Goal: Task Accomplishment & Management: Manage account settings

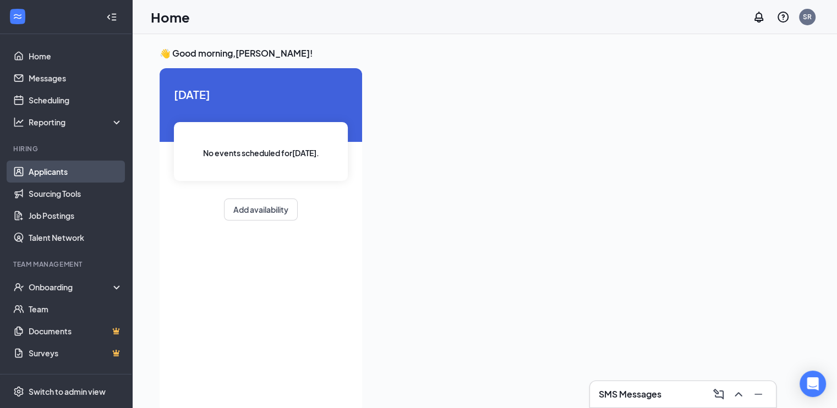
click at [70, 174] on link "Applicants" at bounding box center [76, 172] width 94 height 22
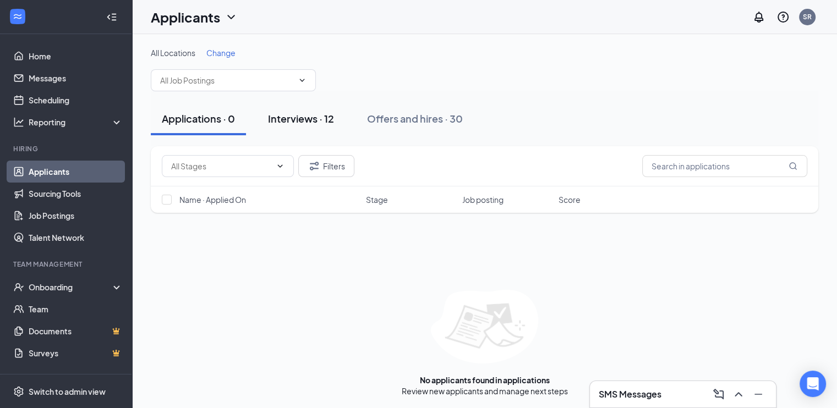
click at [310, 112] on div "Interviews · 12" at bounding box center [301, 119] width 66 height 14
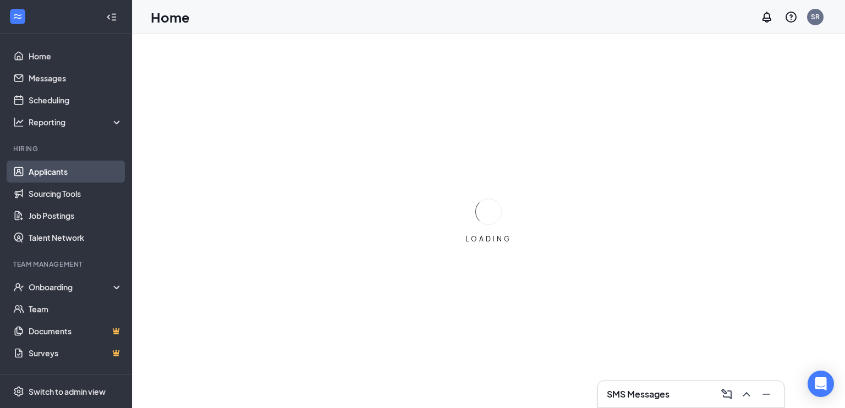
click at [59, 168] on link "Applicants" at bounding box center [76, 172] width 94 height 22
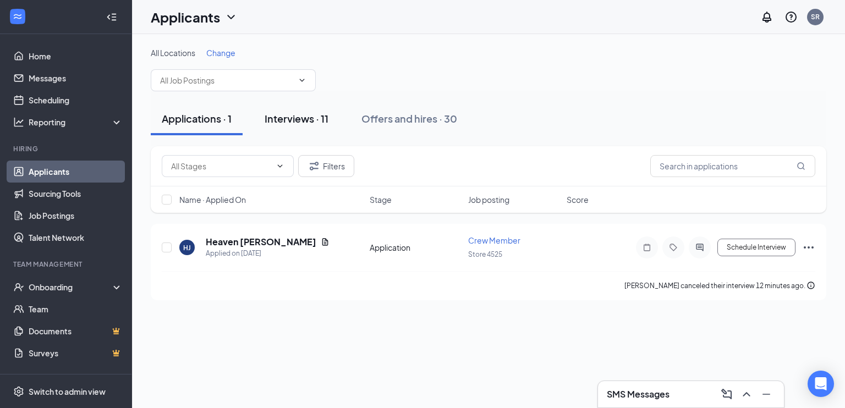
click at [302, 116] on div "Interviews · 11" at bounding box center [297, 119] width 64 height 14
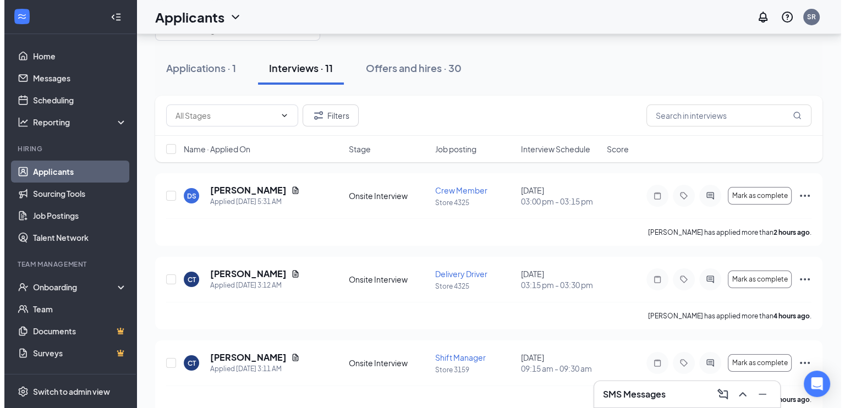
scroll to position [53, 0]
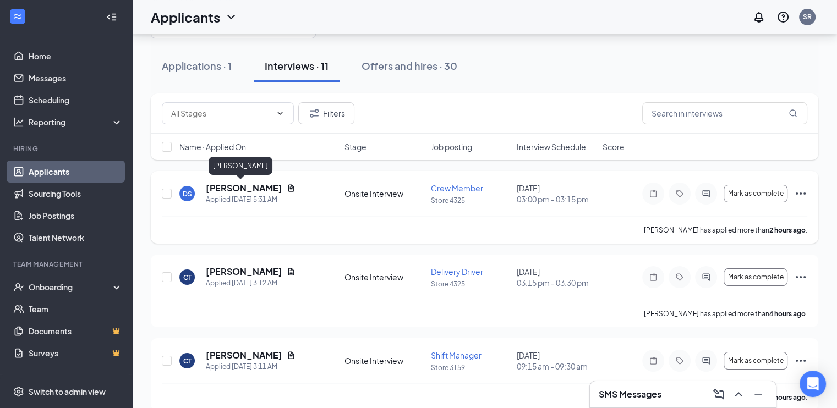
click at [232, 189] on h5 "[PERSON_NAME]" at bounding box center [244, 188] width 77 height 12
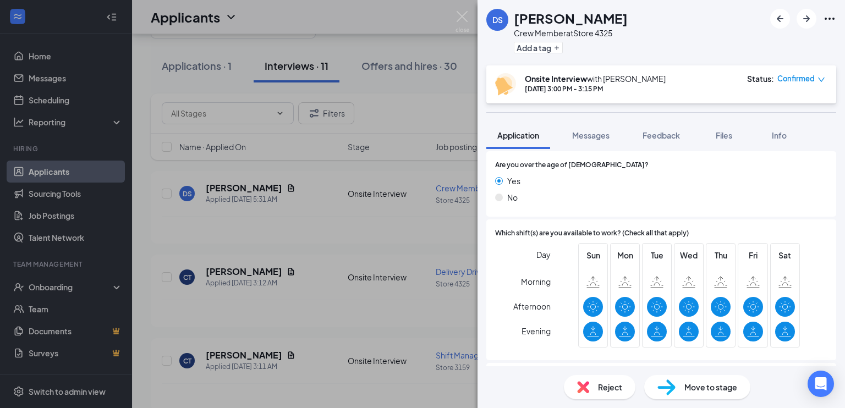
scroll to position [183, 0]
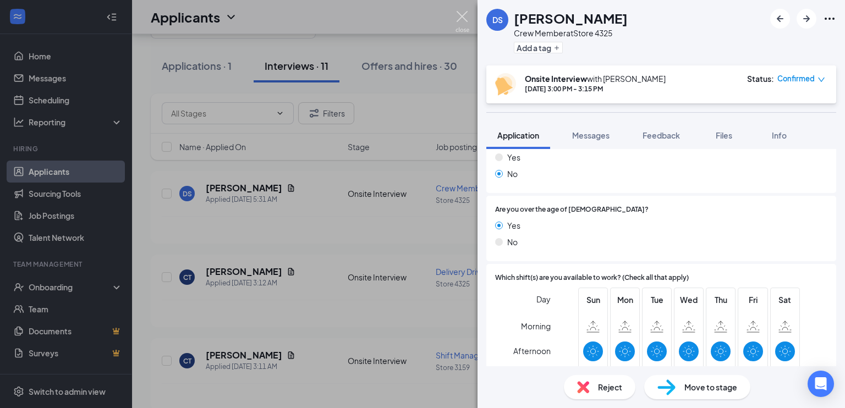
click at [458, 20] on img at bounding box center [463, 21] width 14 height 21
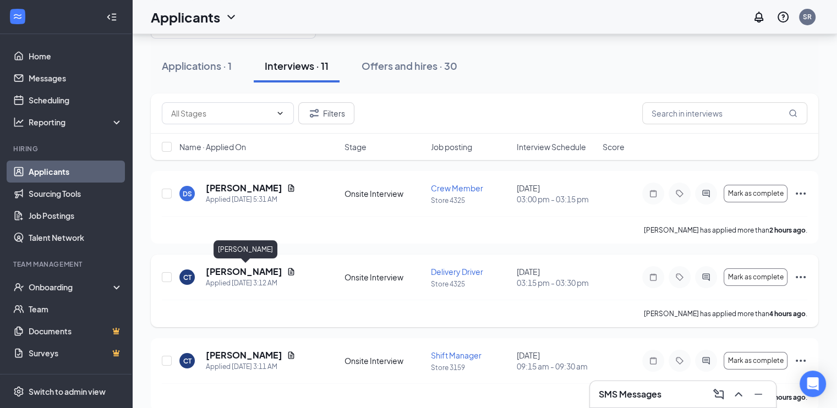
click at [236, 271] on h5 "[PERSON_NAME]" at bounding box center [244, 272] width 77 height 12
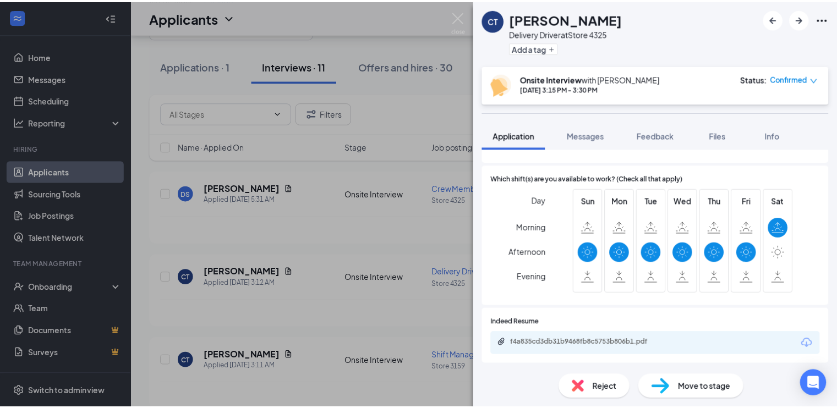
scroll to position [183, 0]
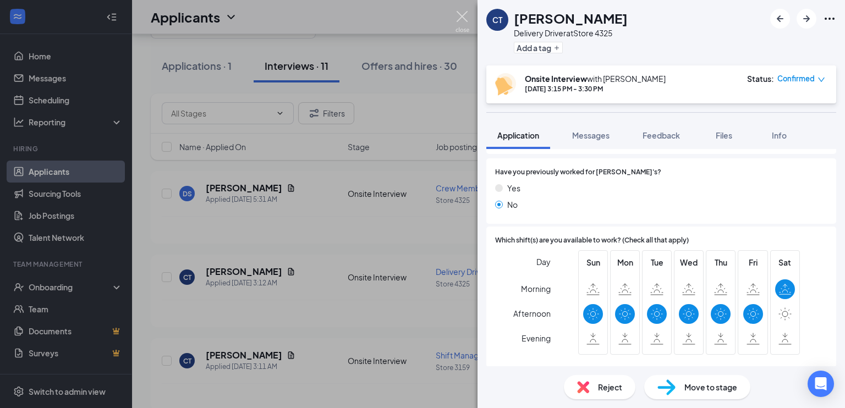
click at [465, 18] on img at bounding box center [463, 21] width 14 height 21
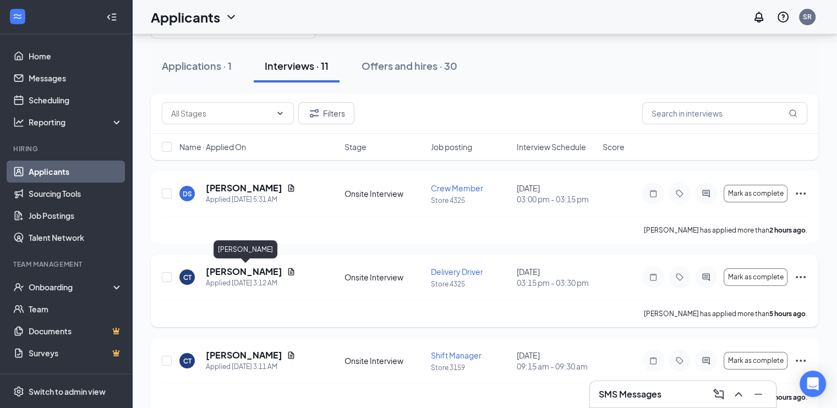
click at [223, 274] on h5 "[PERSON_NAME]" at bounding box center [244, 272] width 77 height 12
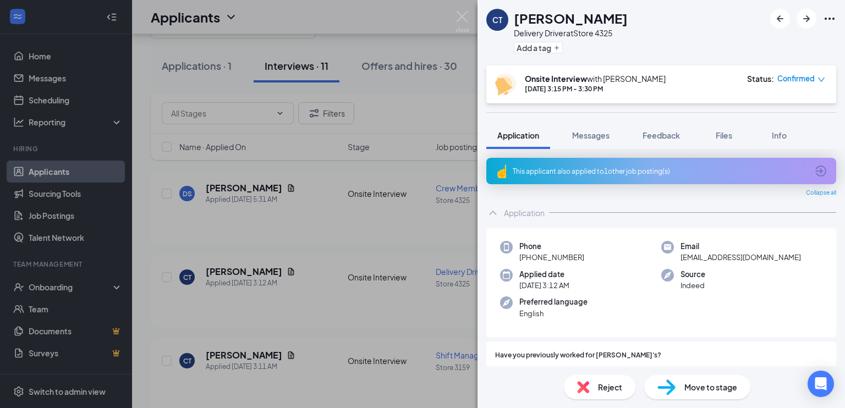
click at [599, 392] on span "Reject" at bounding box center [610, 387] width 24 height 12
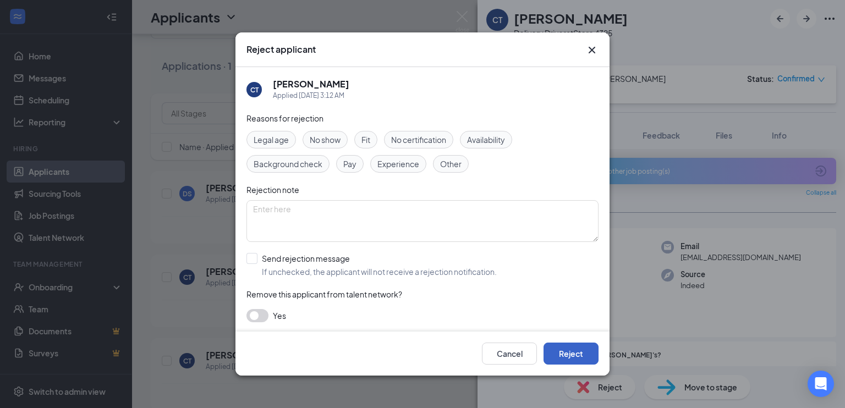
click at [574, 354] on button "Reject" at bounding box center [571, 354] width 55 height 22
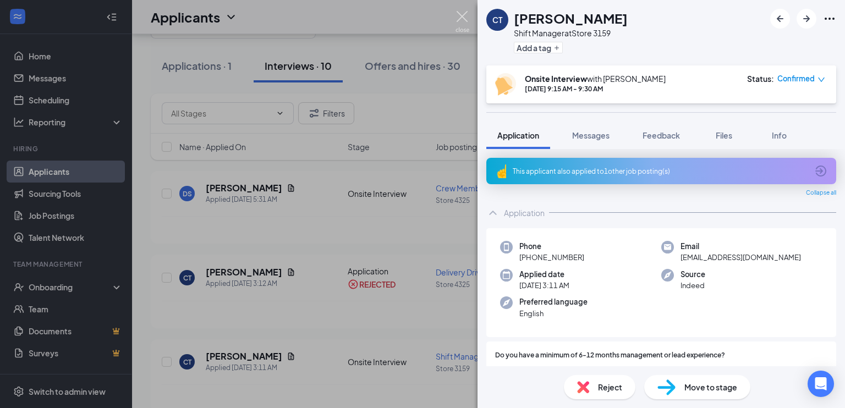
click at [460, 15] on img at bounding box center [463, 21] width 14 height 21
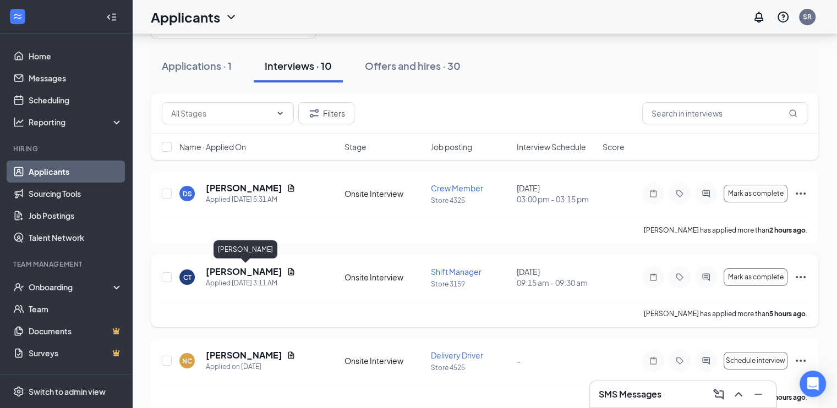
click at [250, 272] on h5 "[PERSON_NAME]" at bounding box center [244, 272] width 77 height 12
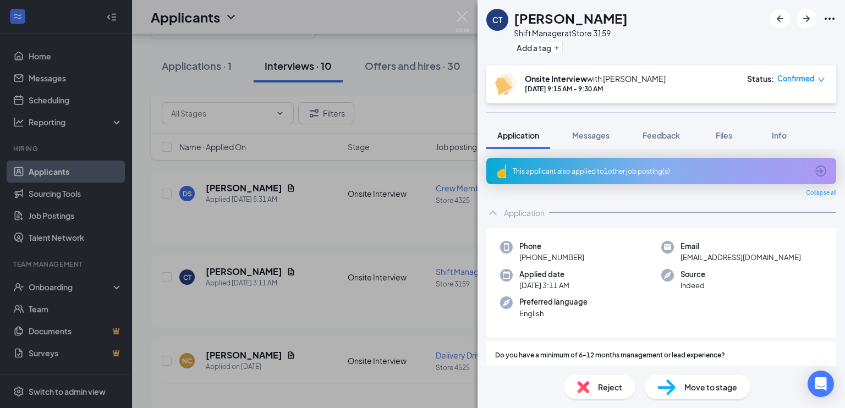
click at [597, 386] on div "Reject" at bounding box center [600, 387] width 72 height 24
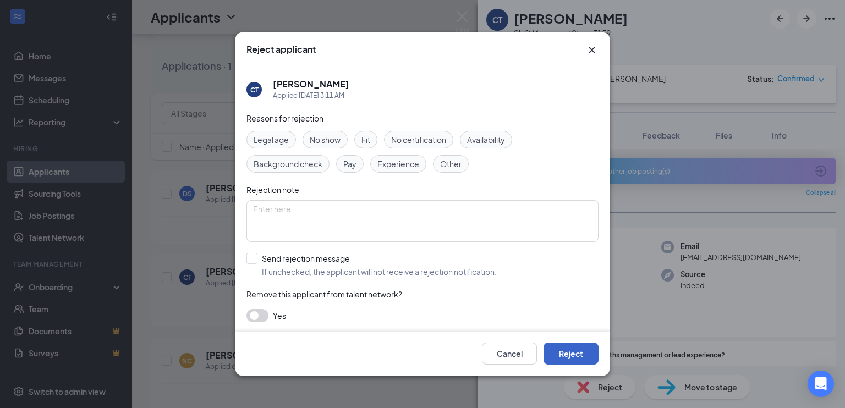
click at [578, 353] on button "Reject" at bounding box center [571, 354] width 55 height 22
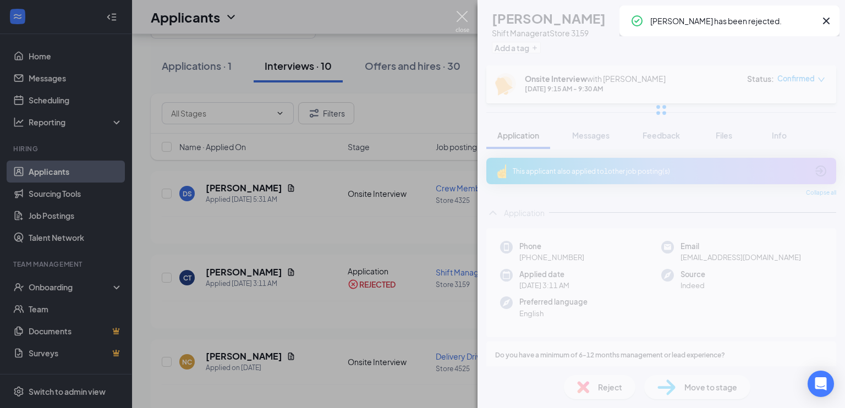
click at [466, 15] on img at bounding box center [463, 21] width 14 height 21
